Goal: Task Accomplishment & Management: Use online tool/utility

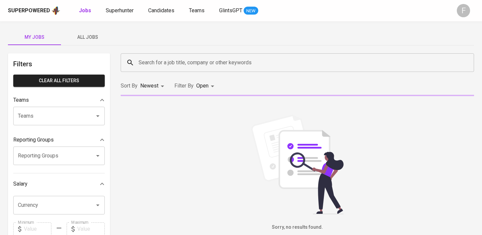
click at [155, 67] on input "Search for a job title, company or other keywords" at bounding box center [299, 62] width 324 height 13
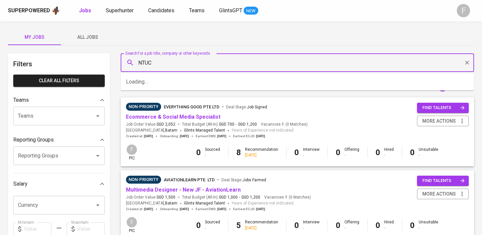
type input "NTUC"
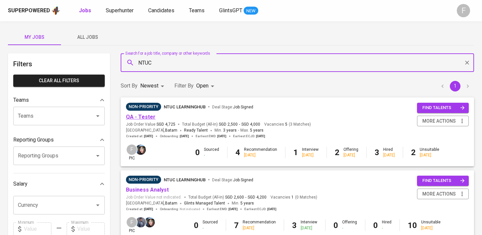
click at [143, 118] on link "QA - Tester" at bounding box center [141, 117] width 30 height 6
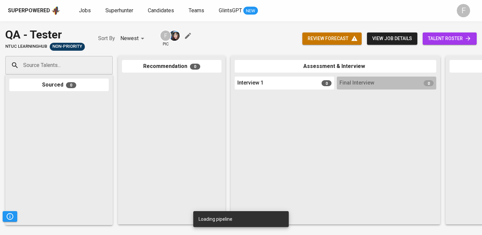
click at [443, 38] on span "talent roster" at bounding box center [449, 38] width 43 height 8
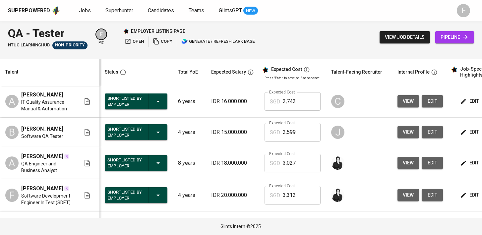
scroll to position [0, 86]
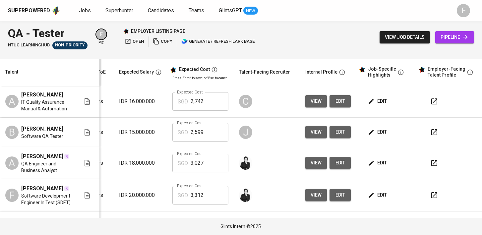
click at [436, 124] on button "button" at bounding box center [434, 132] width 16 height 16
